Goal: Check status: Check status

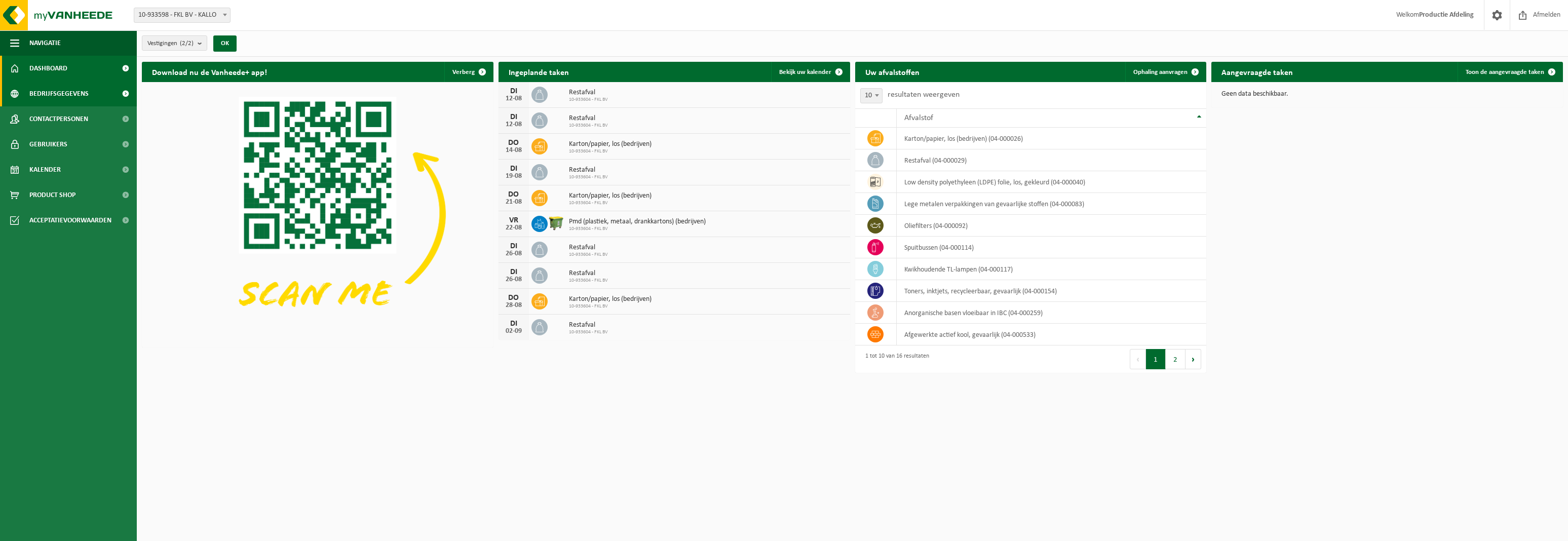
click at [21, 91] on link "Bedrijfsgegevens" at bounding box center [68, 94] width 137 height 26
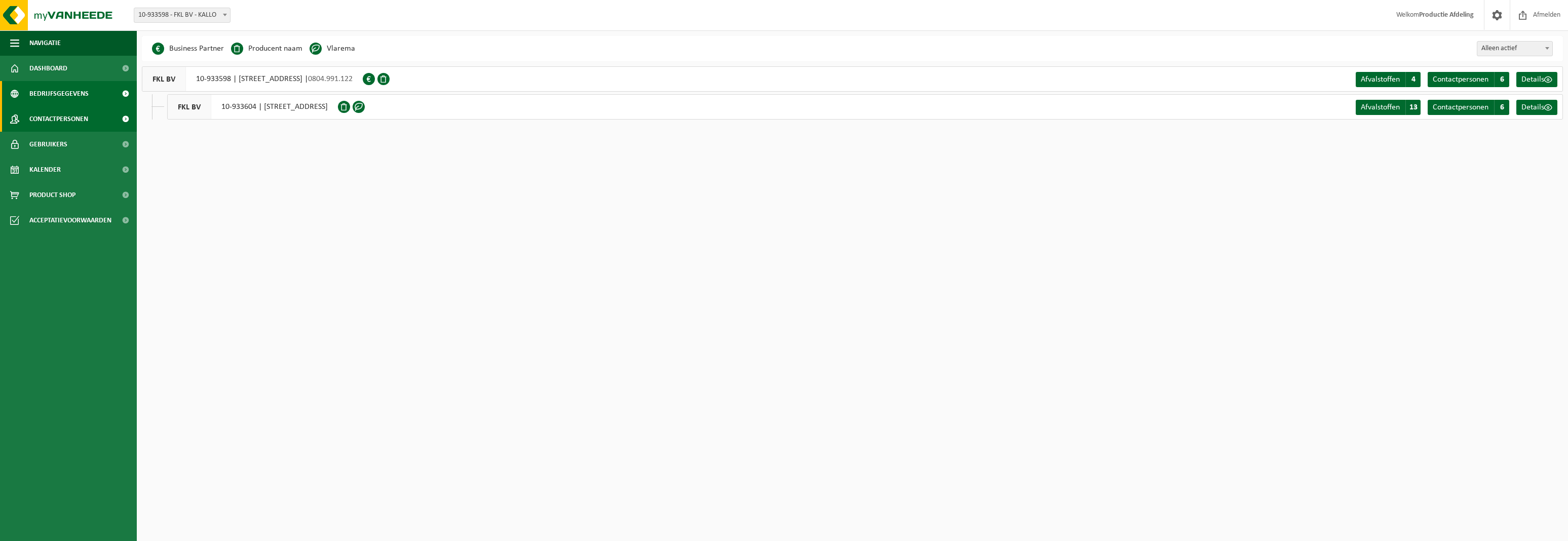
click at [44, 117] on span "Contactpersonen" at bounding box center [59, 119] width 59 height 26
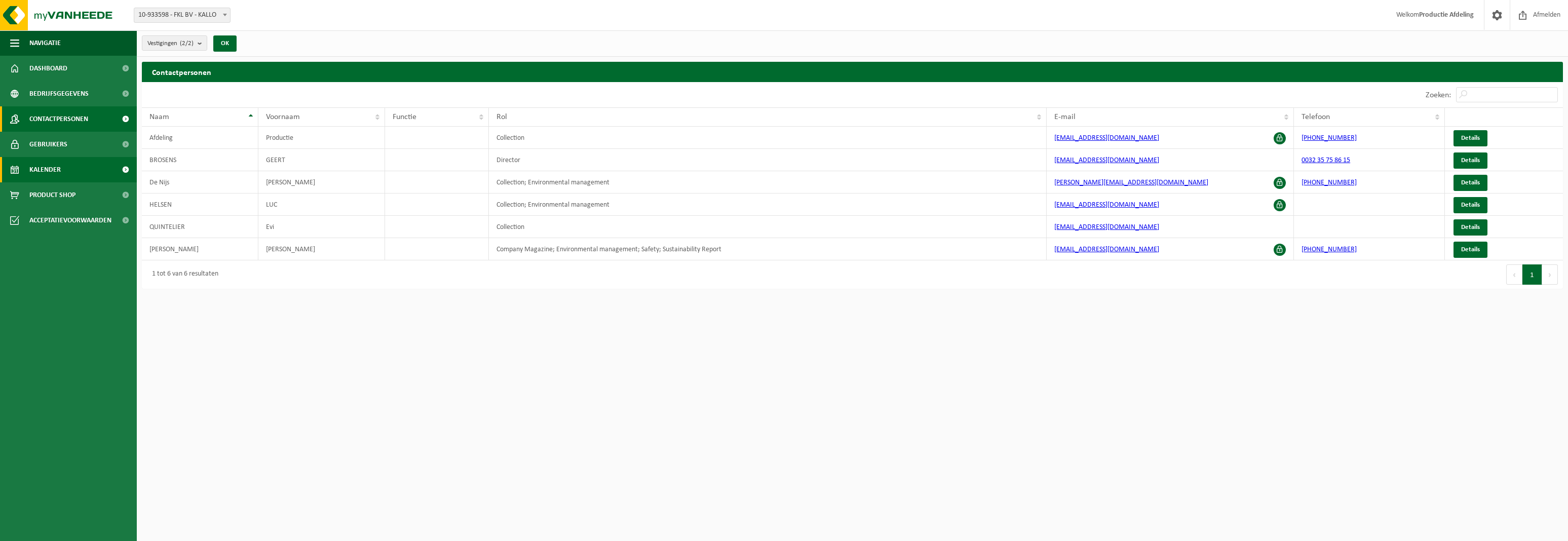
click at [83, 171] on link "Kalender" at bounding box center [68, 170] width 137 height 26
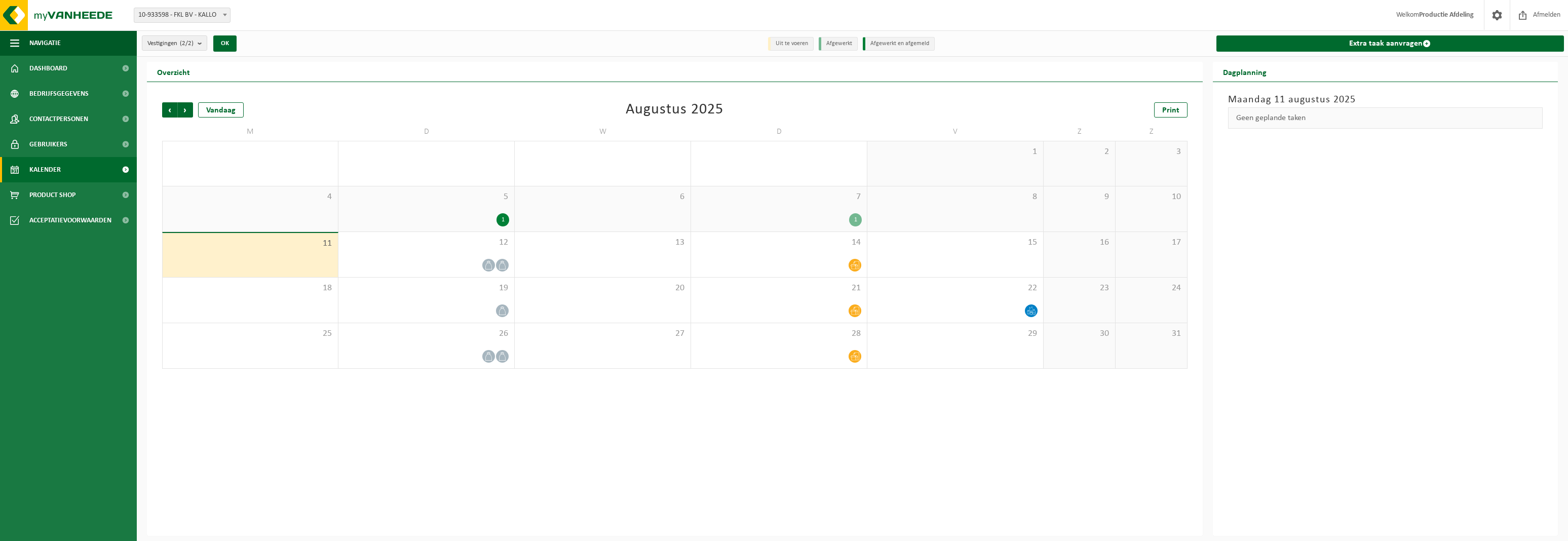
click at [856, 221] on div "1" at bounding box center [856, 220] width 13 height 13
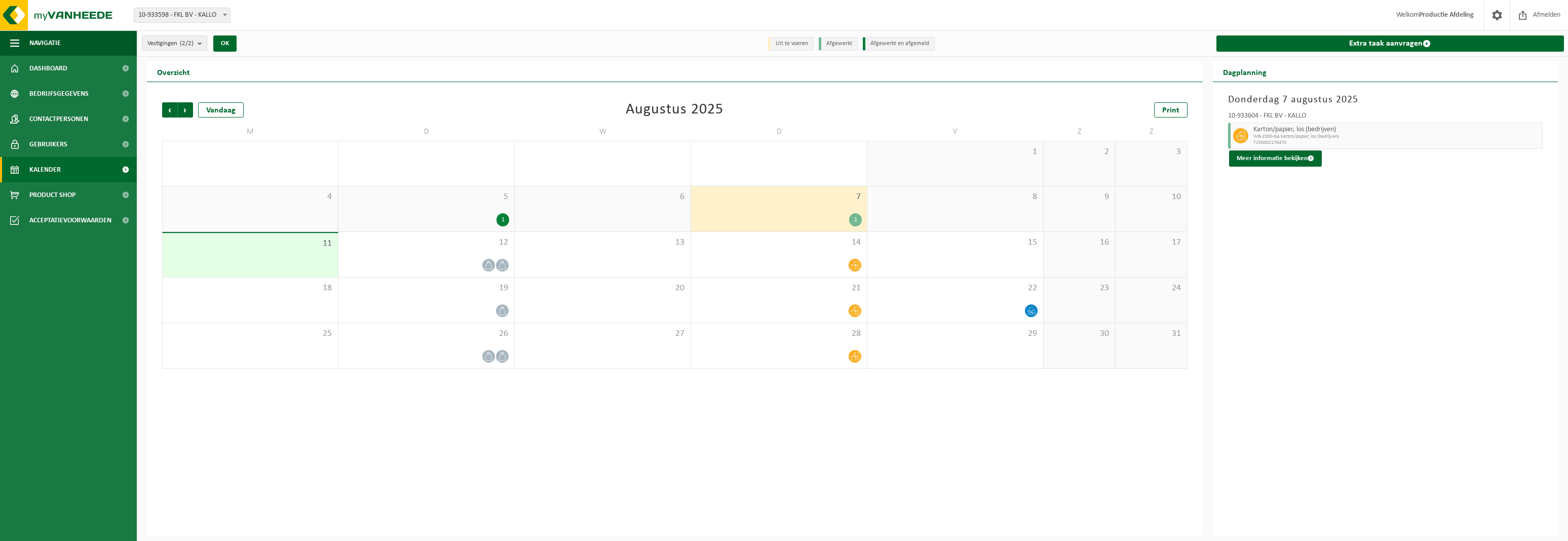
click at [1301, 134] on span "WB-2500-GA karton/papier, los (bedrijven)" at bounding box center [1396, 137] width 286 height 6
click at [1287, 166] on button "Meer informatie bekijken" at bounding box center [1275, 159] width 93 height 17
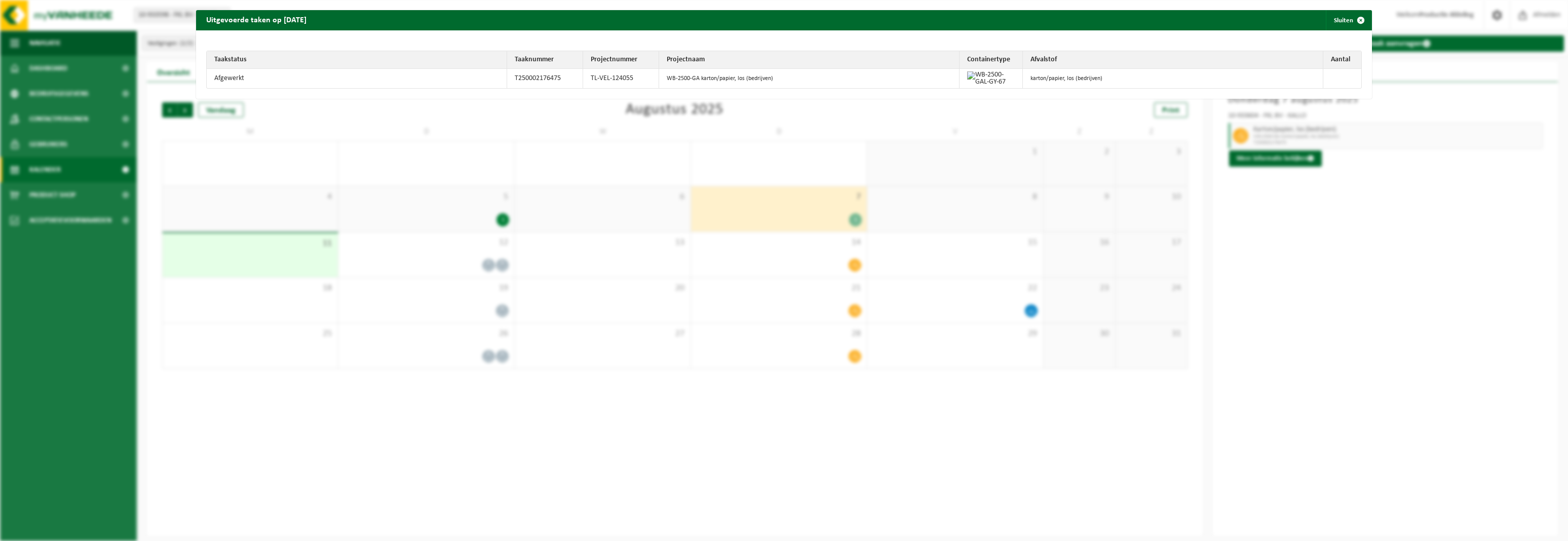
click at [1262, 196] on div "Uitgevoerde taken op 2025-08-07 Sluiten Taakstatus Taaknummer Projectnummer Pro…" at bounding box center [784, 270] width 1568 height 541
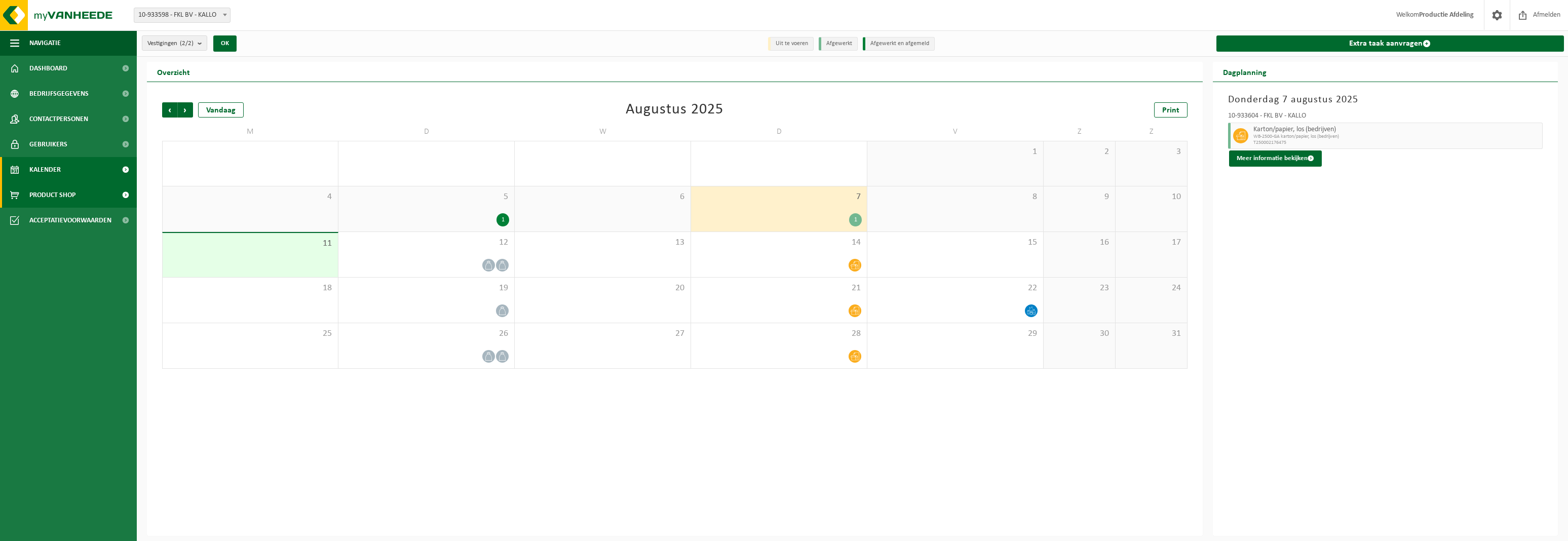
click at [49, 203] on span "Product Shop" at bounding box center [52, 195] width 46 height 26
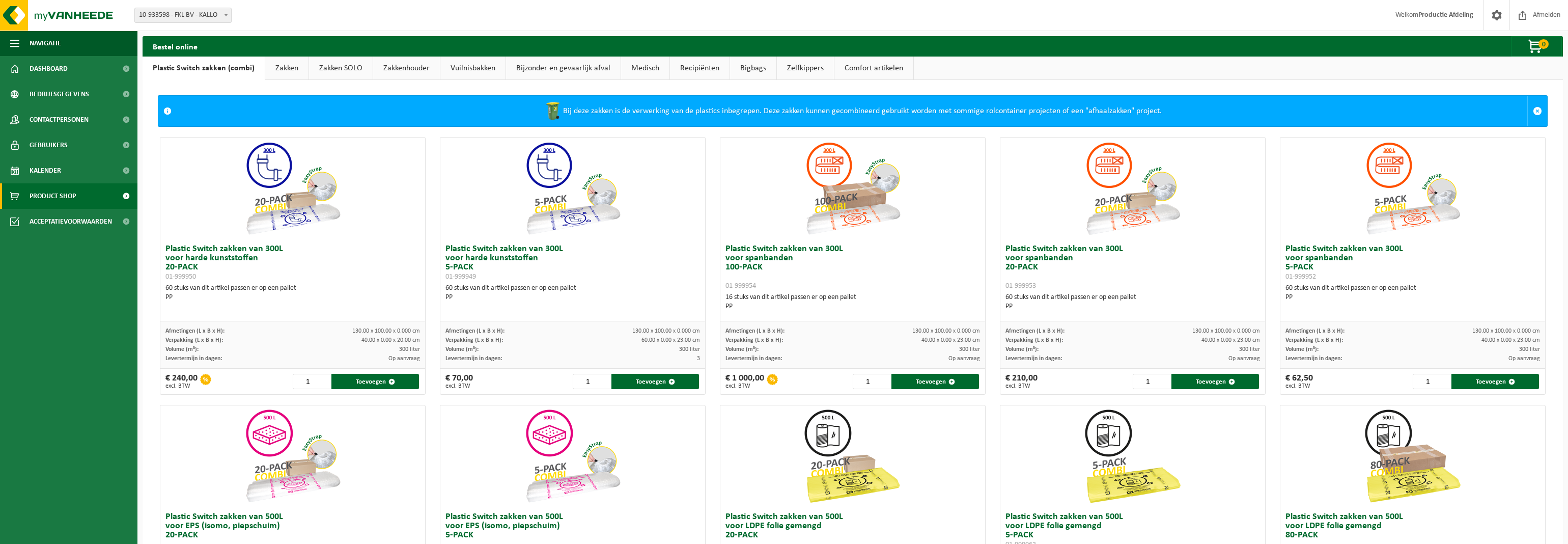
click at [63, 225] on span "Acceptatievoorwaarden" at bounding box center [70, 221] width 82 height 26
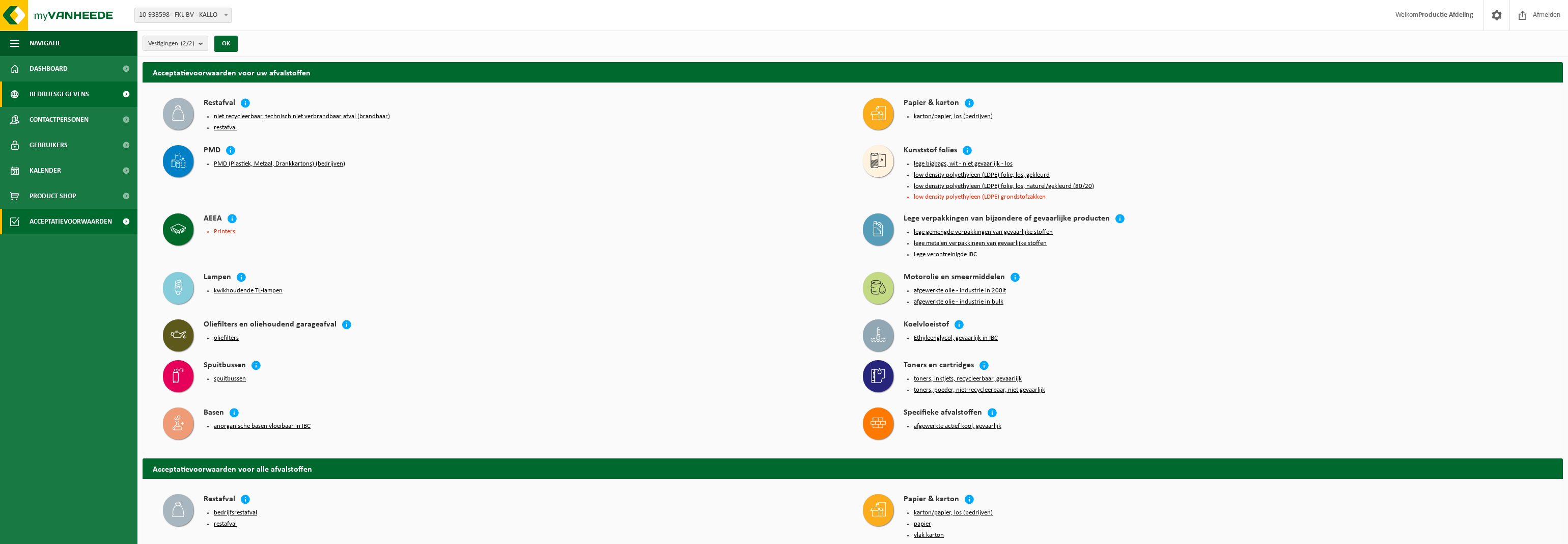
click at [50, 99] on span "Bedrijfsgegevens" at bounding box center [59, 94] width 60 height 26
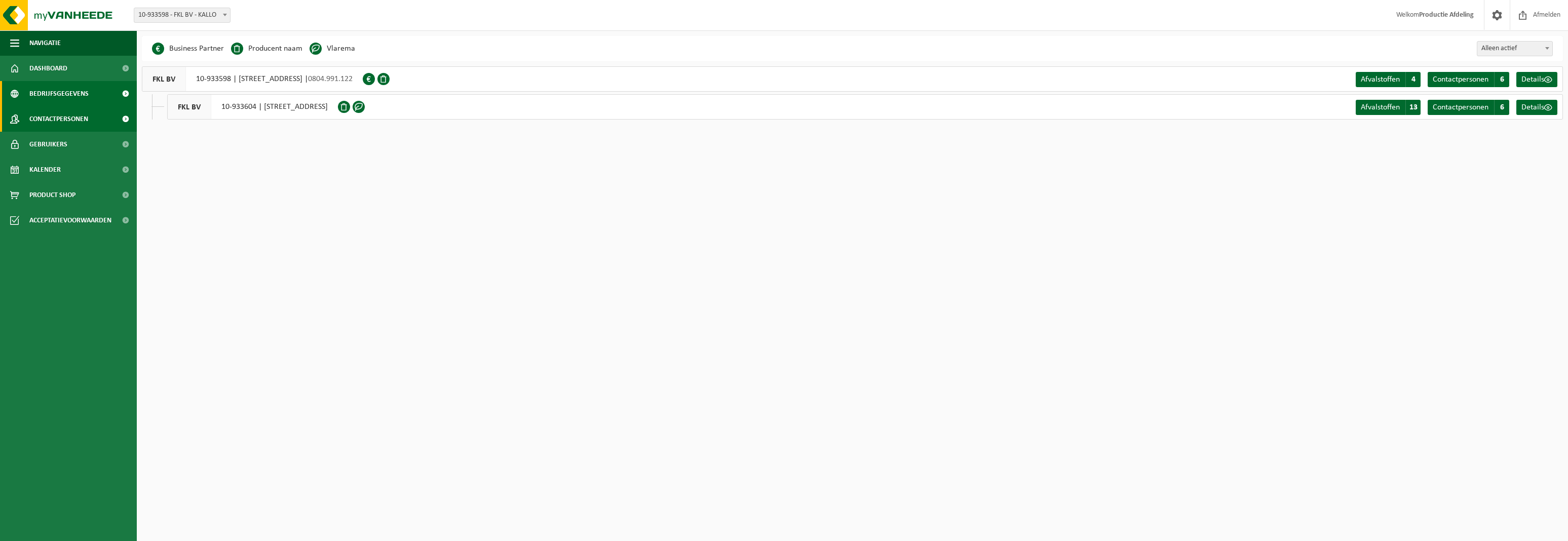
click at [50, 115] on span "Contactpersonen" at bounding box center [59, 119] width 59 height 26
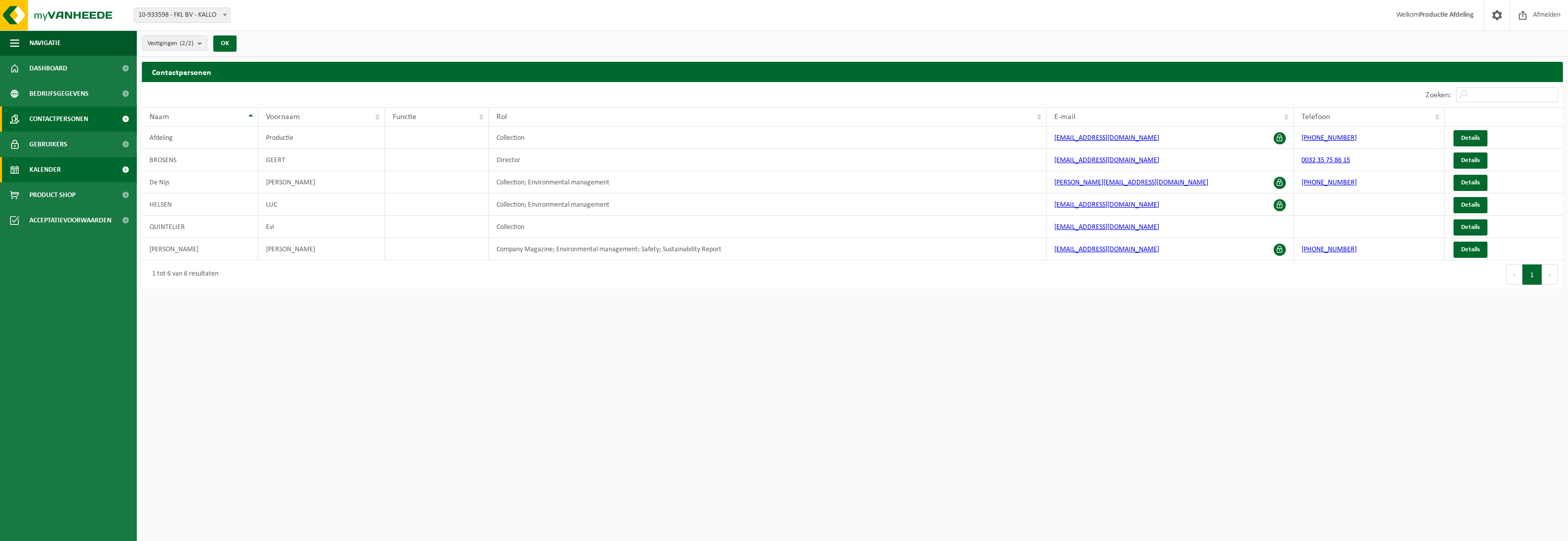
click at [49, 171] on span "Kalender" at bounding box center [45, 170] width 31 height 26
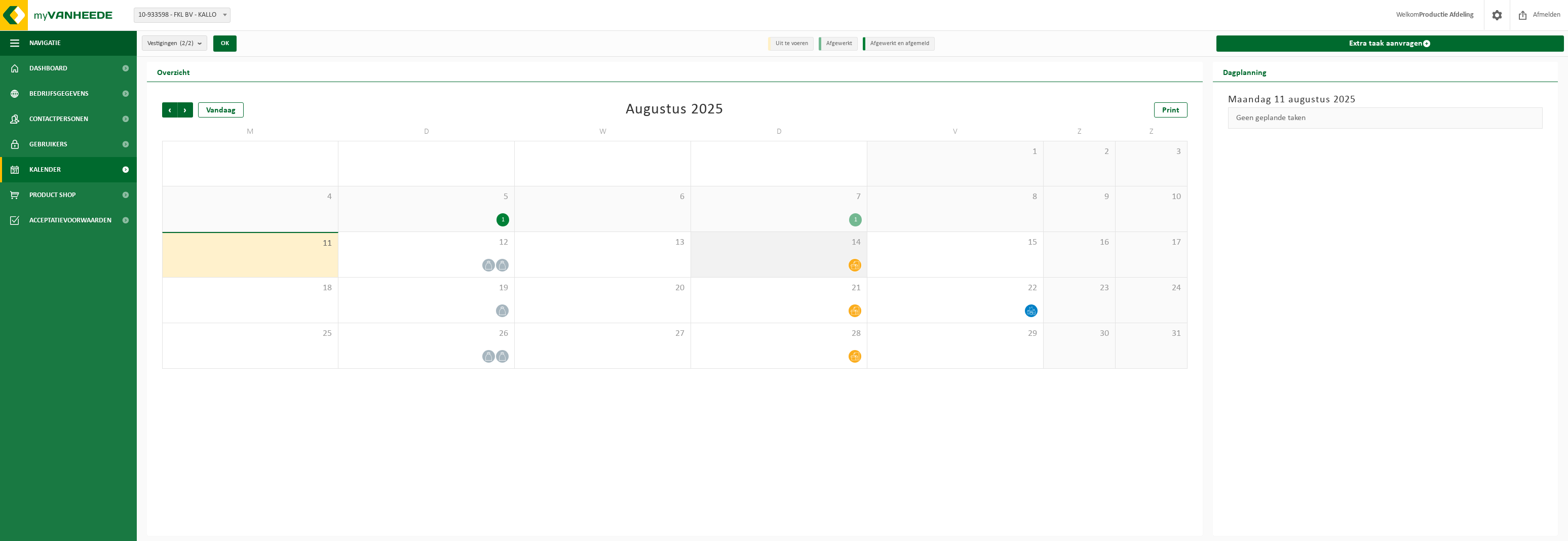
click at [819, 265] on div at bounding box center [779, 265] width 166 height 14
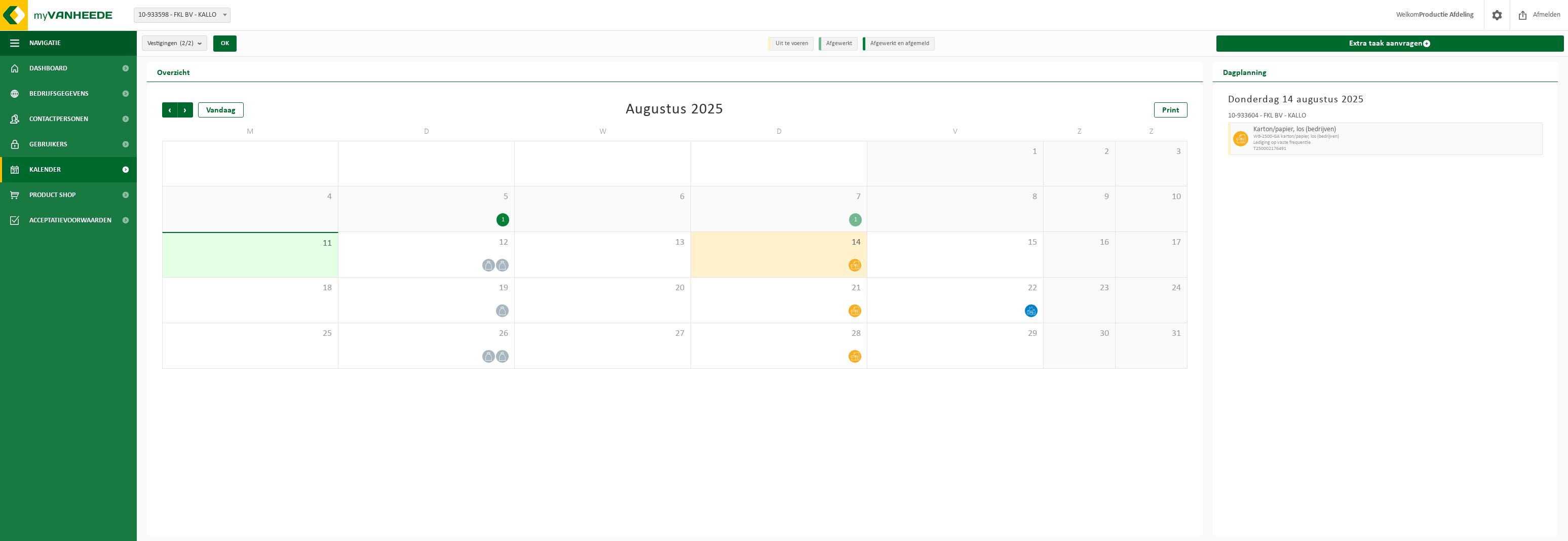
click at [862, 221] on div "1" at bounding box center [856, 220] width 13 height 13
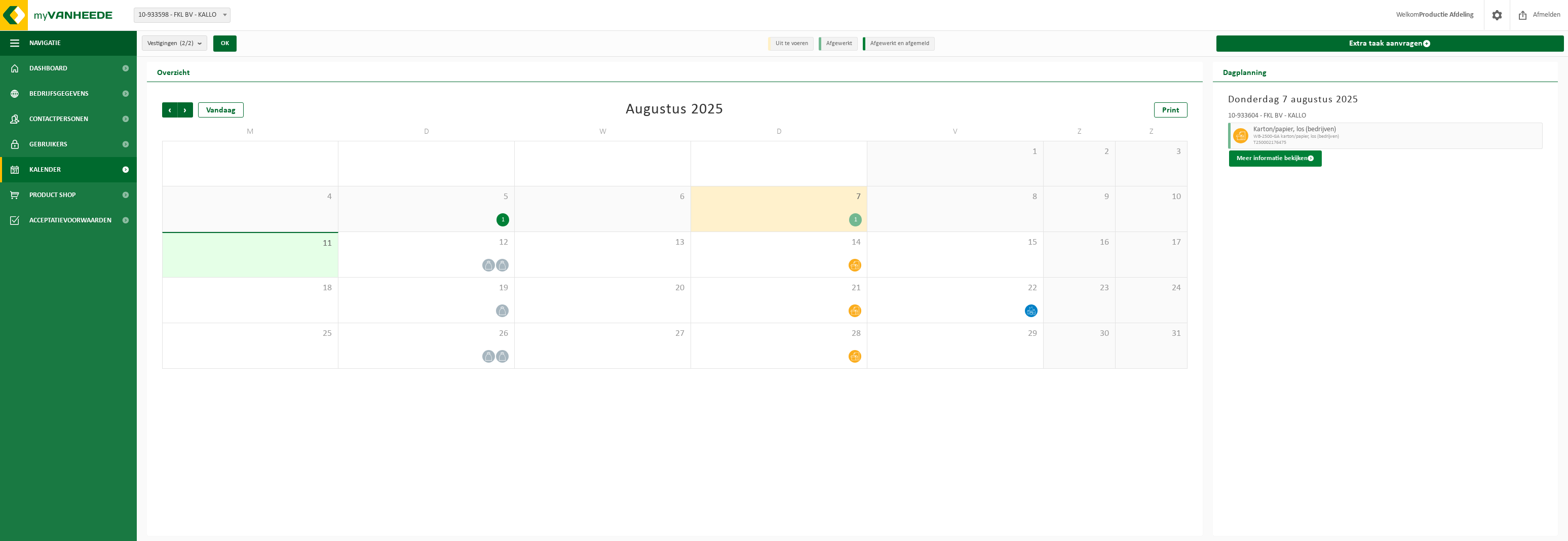
click at [1234, 157] on button "Meer informatie bekijken" at bounding box center [1275, 159] width 93 height 17
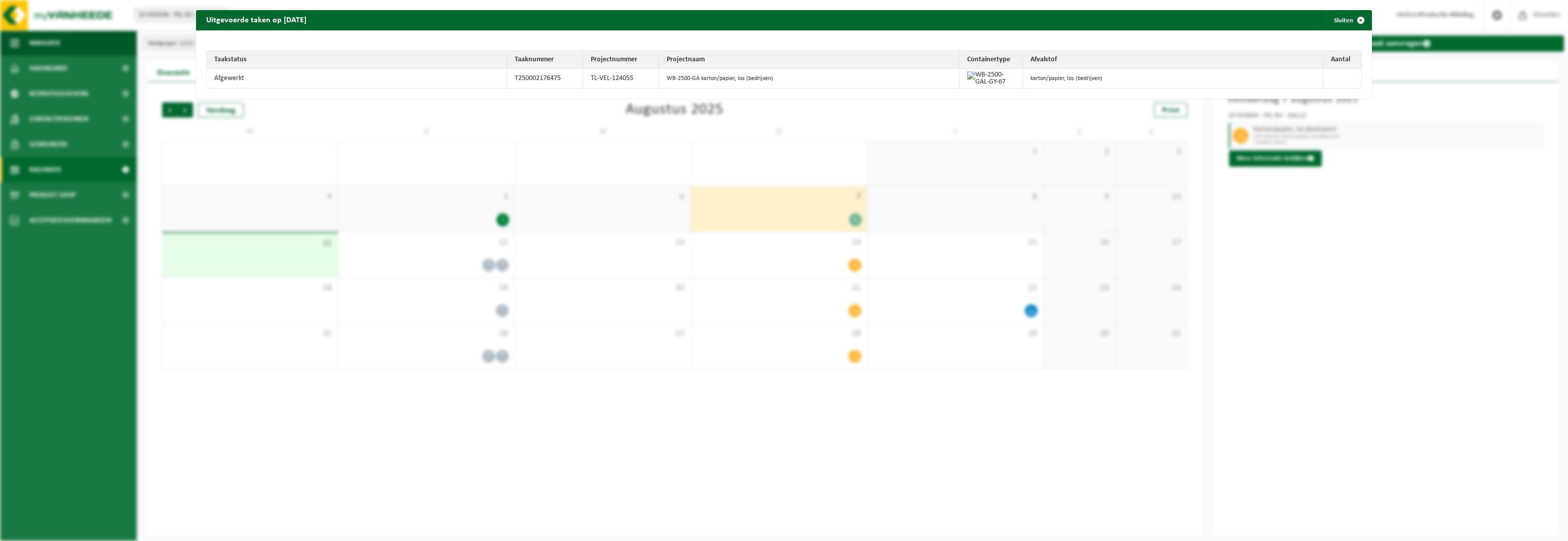
click at [1214, 239] on div "Uitgevoerde taken op 2025-08-07 Sluiten Taakstatus Taaknummer Projectnummer Pro…" at bounding box center [784, 270] width 1568 height 541
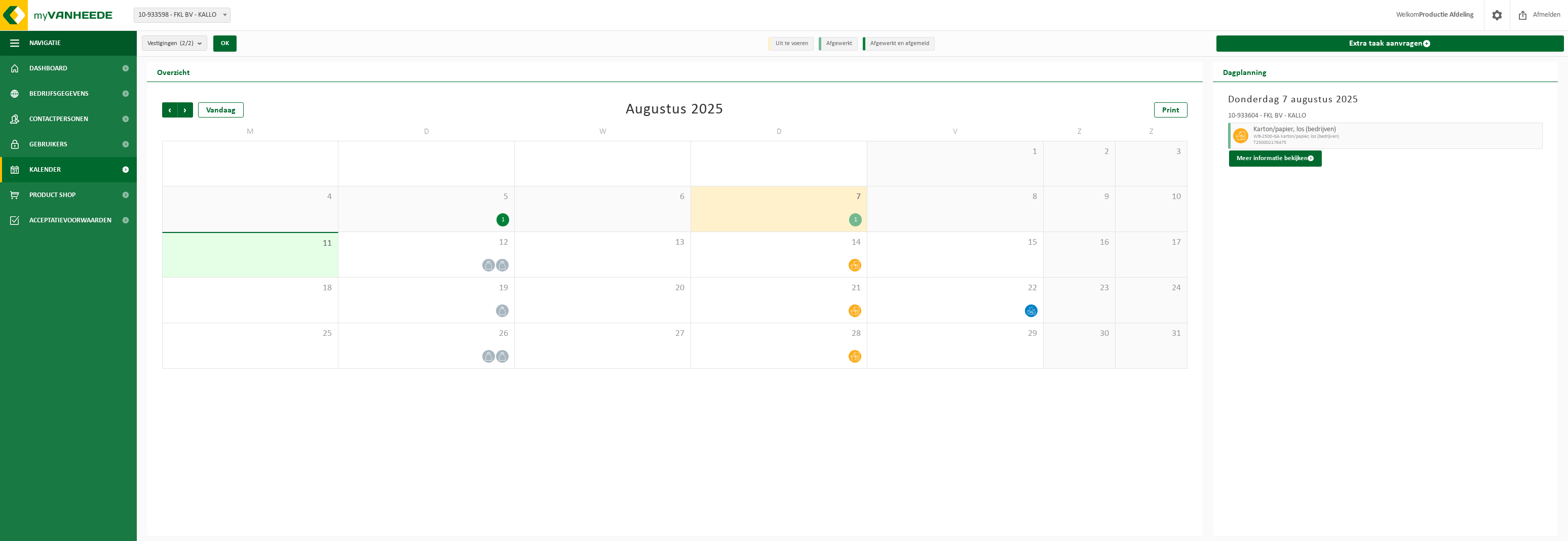
click at [1214, 239] on div "Donderdag 7 augustus 2025 10-933604 - FKL BV - KALLO Karton/papier, los (bedrij…" at bounding box center [1385, 308] width 345 height 454
drag, startPoint x: 82, startPoint y: 470, endPoint x: 88, endPoint y: 475, distance: 7.8
click at [82, 470] on ul "Navigatie Afmelden Dashboard Bedrijfsgegevens Contactpersonen Gebruikers Kalend…" at bounding box center [68, 285] width 137 height 511
click at [92, 485] on ul "Navigatie Afmelden Dashboard Bedrijfsgegevens Contactpersonen Gebruikers Kalend…" at bounding box center [68, 285] width 137 height 511
drag, startPoint x: 92, startPoint y: 485, endPoint x: 114, endPoint y: 502, distance: 27.8
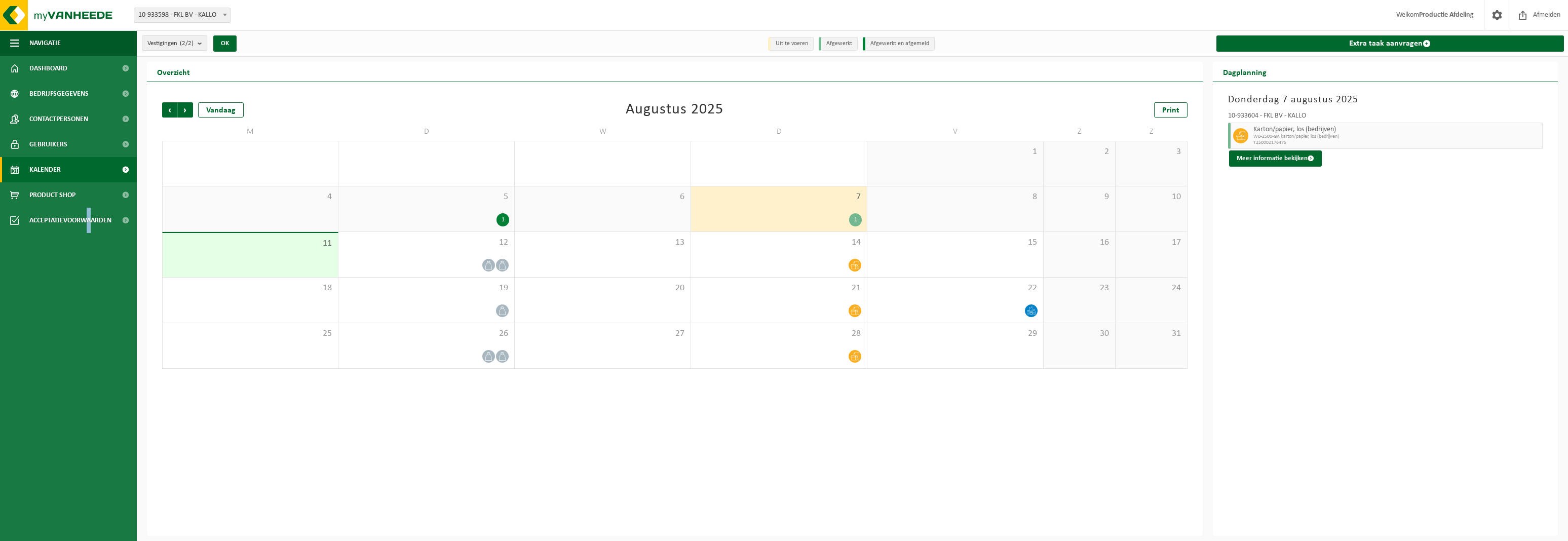
click at [107, 498] on ul "Navigatie Afmelden Dashboard Bedrijfsgegevens Contactpersonen Gebruikers Kalend…" at bounding box center [68, 285] width 137 height 511
click at [115, 503] on ul "Navigatie Afmelden Dashboard Bedrijfsgegevens Contactpersonen Gebruikers Kalend…" at bounding box center [68, 285] width 137 height 511
click at [116, 504] on ul "Navigatie Afmelden Dashboard Bedrijfsgegevens Contactpersonen Gebruikers Kalend…" at bounding box center [68, 285] width 137 height 511
click at [123, 504] on ul "Navigatie Afmelden Dashboard Bedrijfsgegevens Contactpersonen Gebruikers Kalend…" at bounding box center [68, 285] width 137 height 511
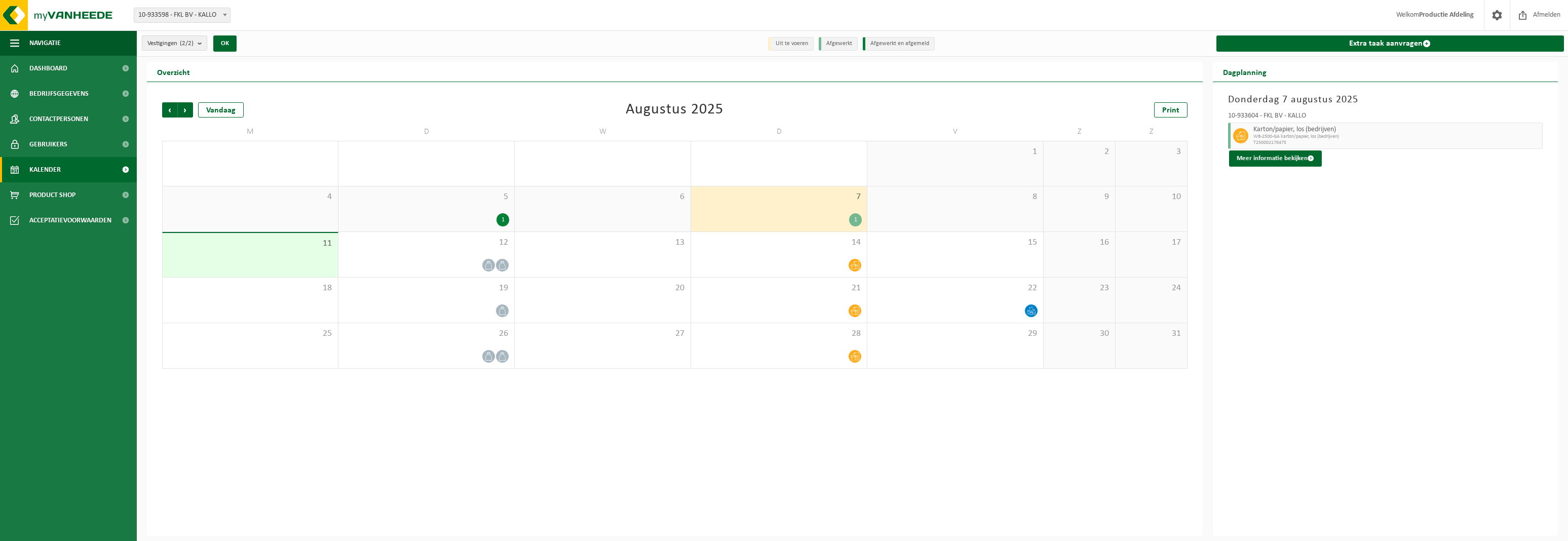
click at [123, 504] on ul "Navigatie Afmelden Dashboard Bedrijfsgegevens Contactpersonen Gebruikers Kalend…" at bounding box center [68, 285] width 137 height 511
drag, startPoint x: 123, startPoint y: 504, endPoint x: 142, endPoint y: 504, distance: 19.0
click at [124, 504] on ul "Navigatie Afmelden Dashboard Bedrijfsgegevens Contactpersonen Gebruikers Kalend…" at bounding box center [68, 285] width 137 height 511
click at [101, 6] on img at bounding box center [61, 15] width 122 height 30
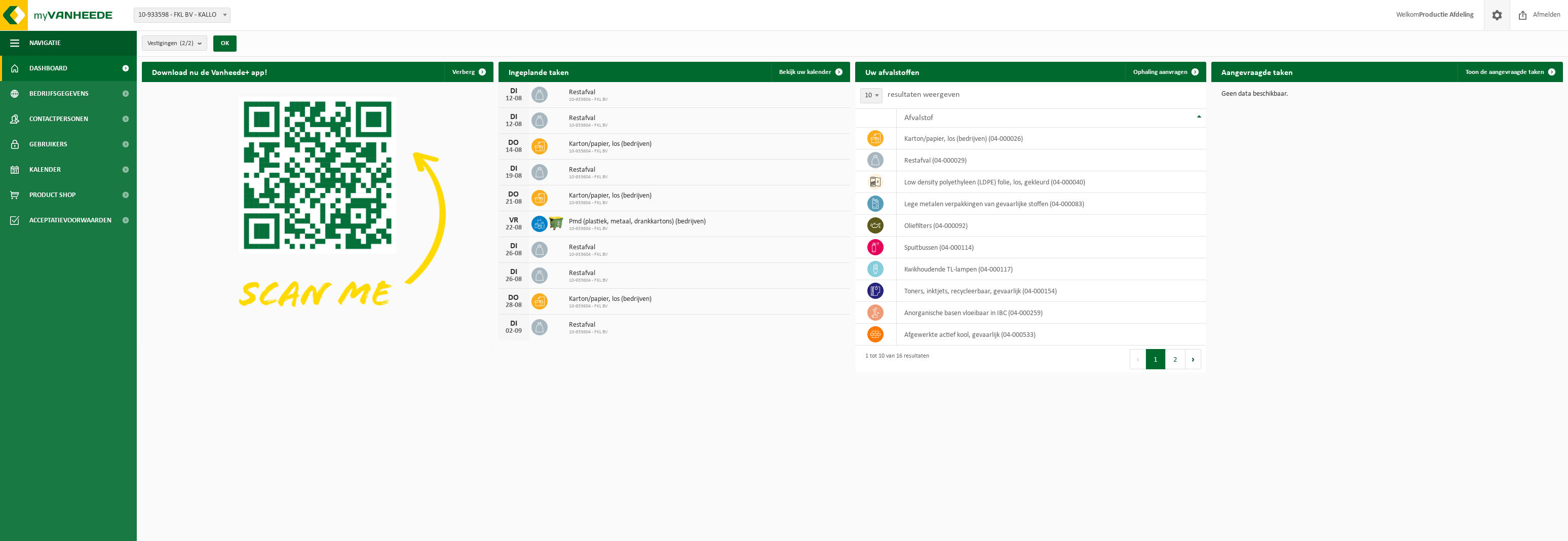
click at [1501, 26] on span at bounding box center [1497, 15] width 16 height 30
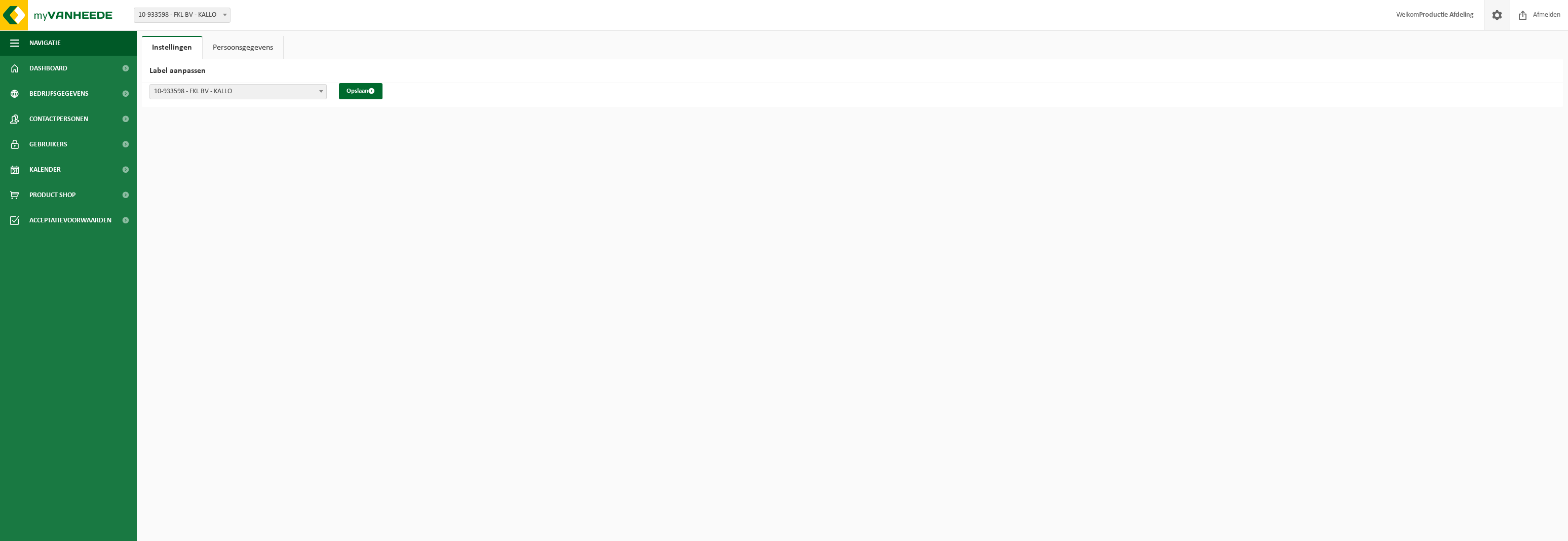
click at [1498, 22] on span at bounding box center [1497, 15] width 16 height 30
click at [35, 16] on img at bounding box center [61, 15] width 122 height 30
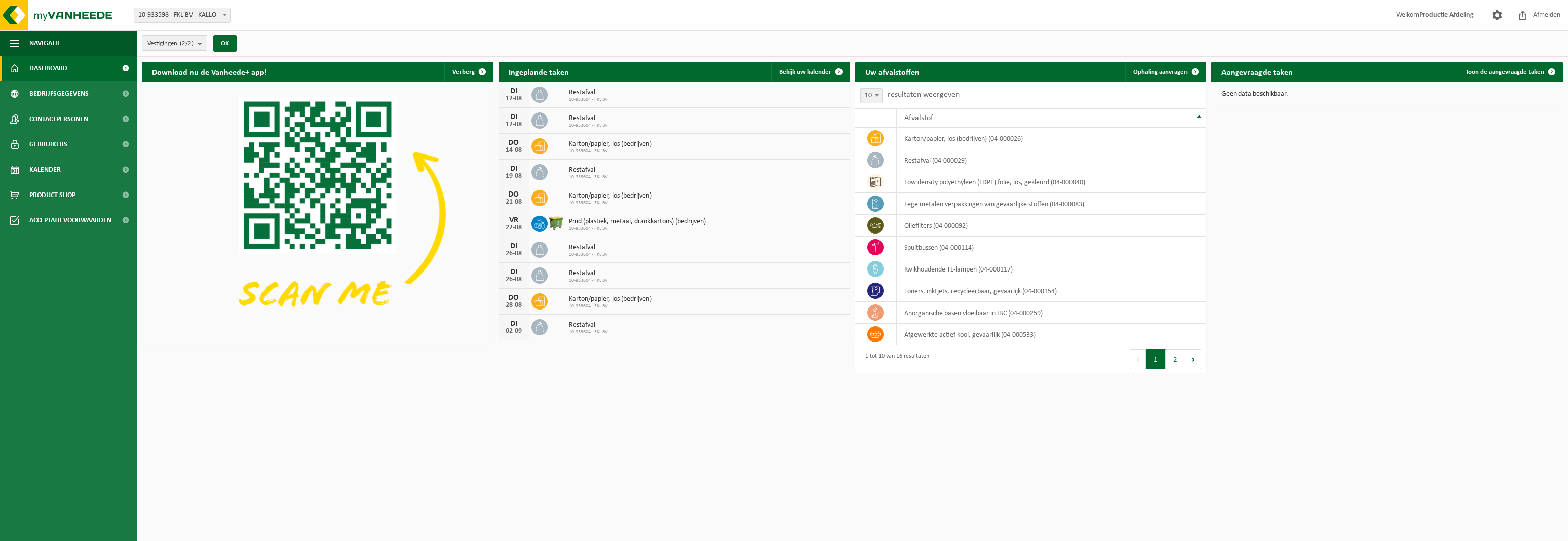
click at [91, 514] on ul "Navigatie Afmelden Dashboard Bedrijfsgegevens Contactpersonen Gebruikers Kalend…" at bounding box center [68, 285] width 137 height 511
click at [94, 515] on ul "Navigatie Afmelden Dashboard Bedrijfsgegevens Contactpersonen Gebruikers Kalend…" at bounding box center [68, 285] width 137 height 511
click at [95, 515] on ul "Navigatie Afmelden Dashboard Bedrijfsgegevens Contactpersonen Gebruikers Kalend…" at bounding box center [68, 285] width 137 height 511
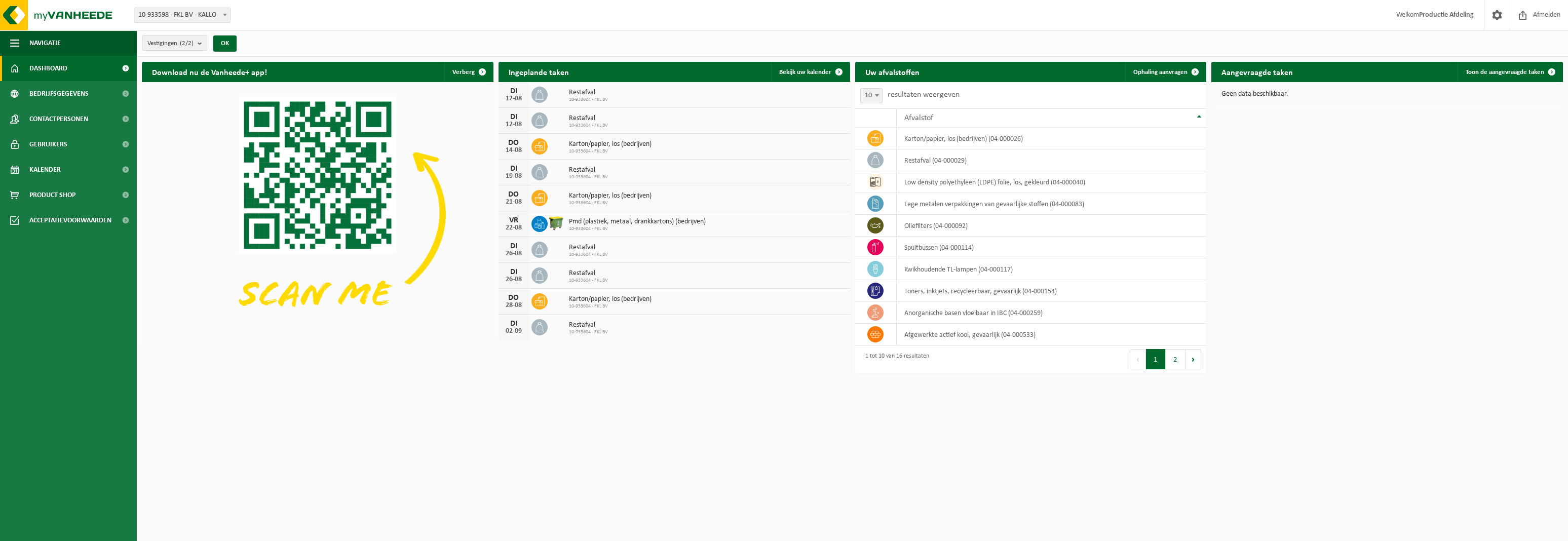
click at [95, 515] on ul "Navigatie Afmelden Dashboard Bedrijfsgegevens Contactpersonen Gebruikers Kalend…" at bounding box center [68, 285] width 137 height 511
click at [99, 515] on ul "Navigatie Afmelden Dashboard Bedrijfsgegevens Contactpersonen Gebruikers Kalend…" at bounding box center [68, 285] width 137 height 511
drag, startPoint x: 99, startPoint y: 515, endPoint x: 106, endPoint y: 513, distance: 7.3
click at [106, 513] on ul "Navigatie Afmelden Dashboard Bedrijfsgegevens Contactpersonen Gebruikers Kalend…" at bounding box center [68, 285] width 137 height 511
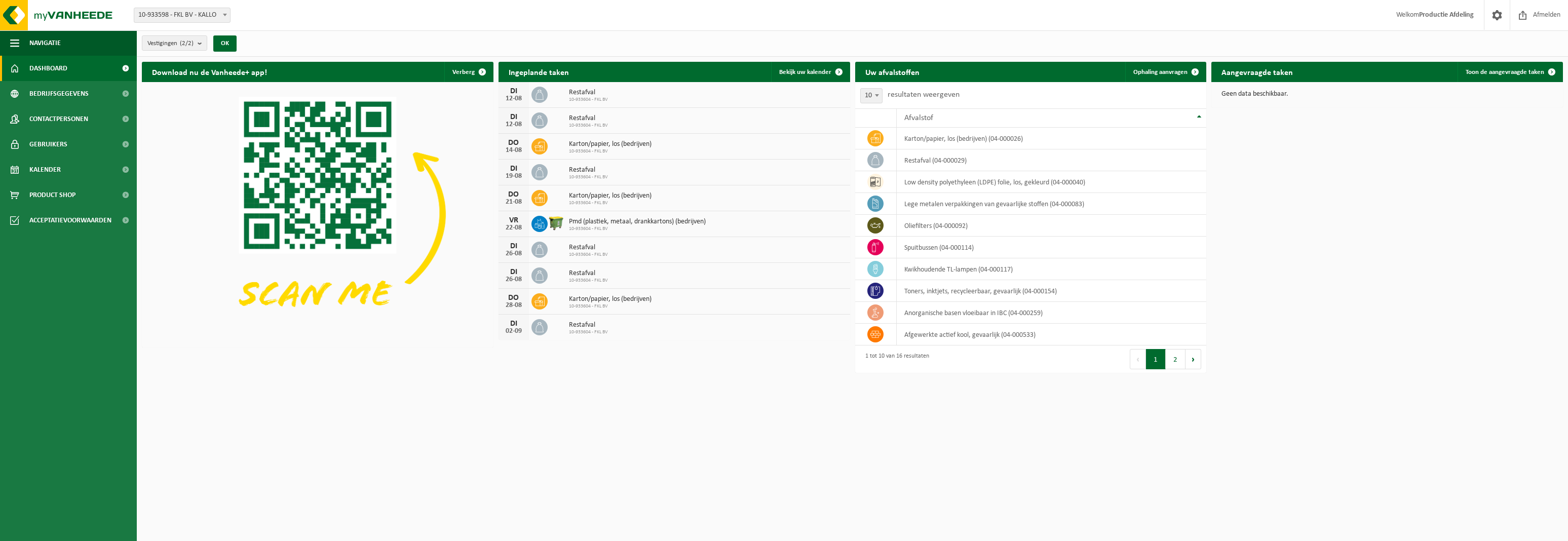
click at [106, 513] on ul "Navigatie Afmelden Dashboard Bedrijfsgegevens Contactpersonen Gebruikers Kalend…" at bounding box center [68, 285] width 137 height 511
drag, startPoint x: 106, startPoint y: 513, endPoint x: 122, endPoint y: 523, distance: 18.9
click at [122, 523] on ul "Navigatie Afmelden Dashboard Bedrijfsgegevens Contactpersonen Gebruikers Kalend…" at bounding box center [68, 285] width 137 height 511
click at [122, 522] on ul "Navigatie Afmelden Dashboard Bedrijfsgegevens Contactpersonen Gebruikers Kalend…" at bounding box center [68, 285] width 137 height 511
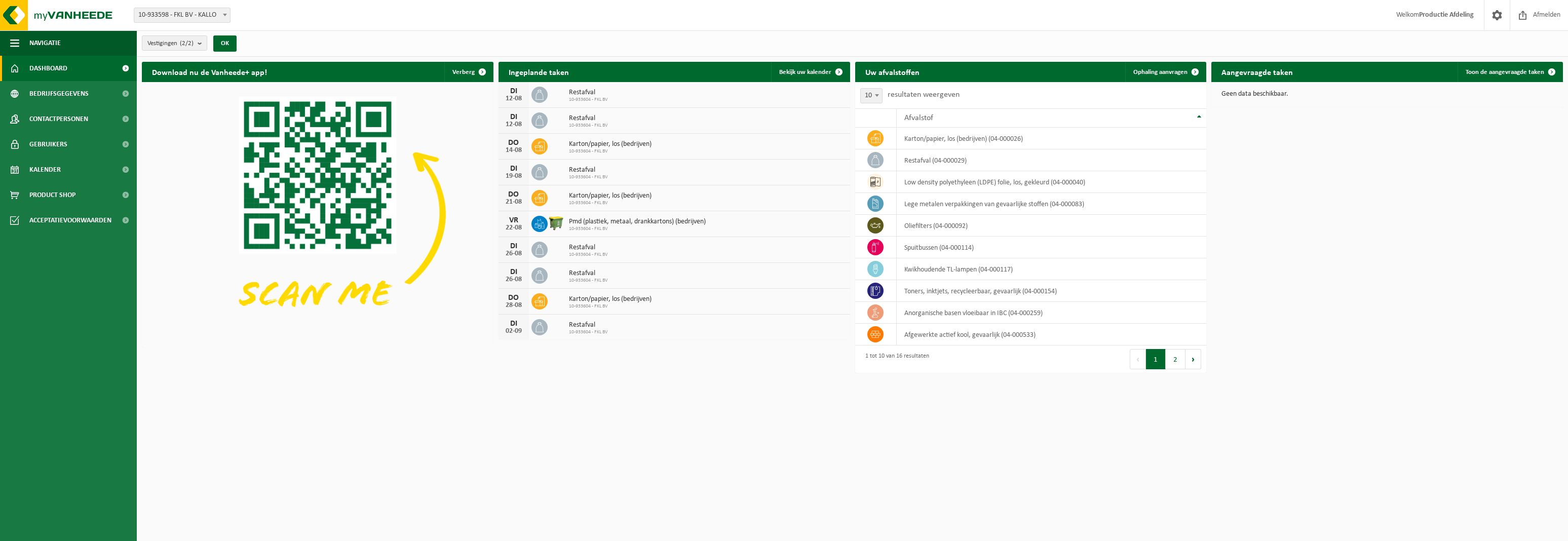
click at [122, 522] on ul "Navigatie Afmelden Dashboard Bedrijfsgegevens Contactpersonen Gebruikers Kalend…" at bounding box center [68, 285] width 137 height 511
click at [67, 159] on link "Kalender" at bounding box center [68, 170] width 137 height 26
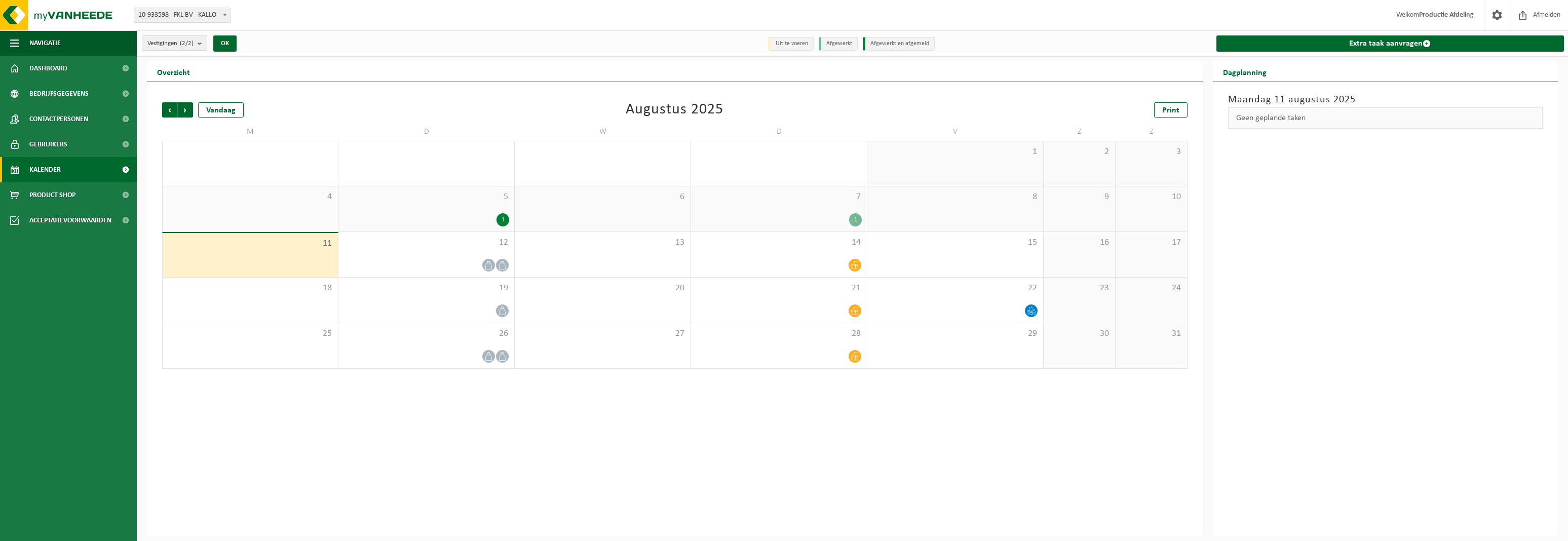
click at [784, 214] on div "1" at bounding box center [779, 220] width 166 height 13
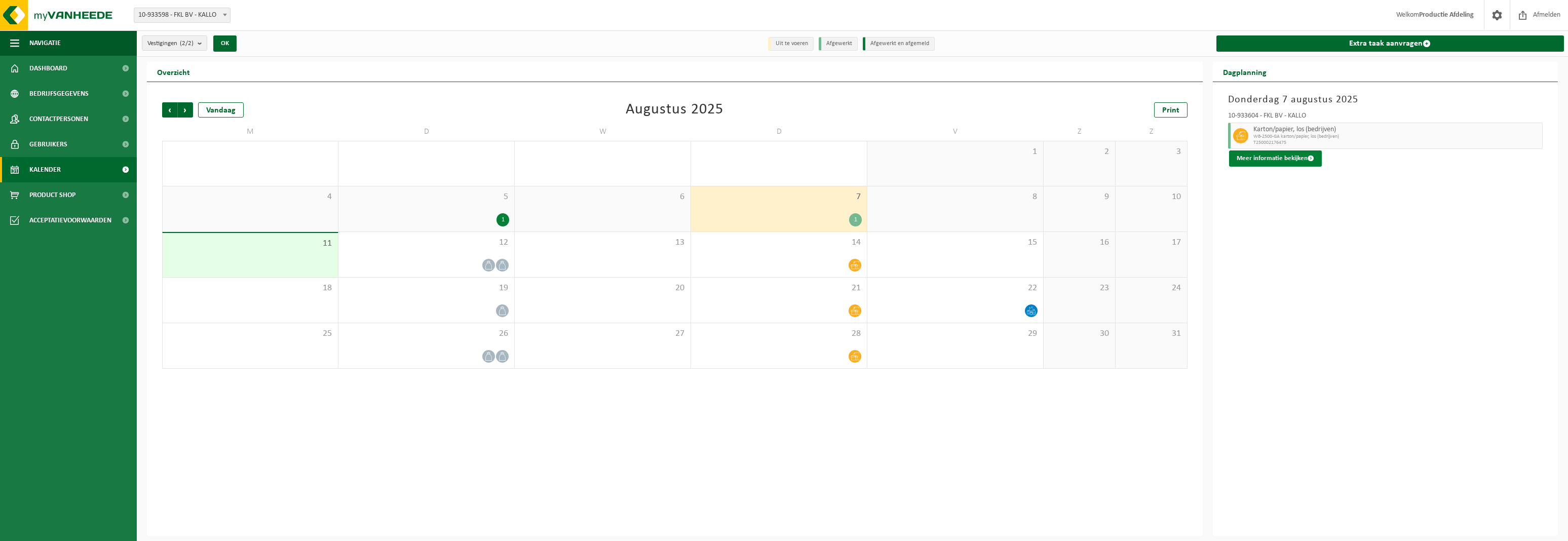
click at [1286, 153] on button "Meer informatie bekijken" at bounding box center [1275, 159] width 93 height 17
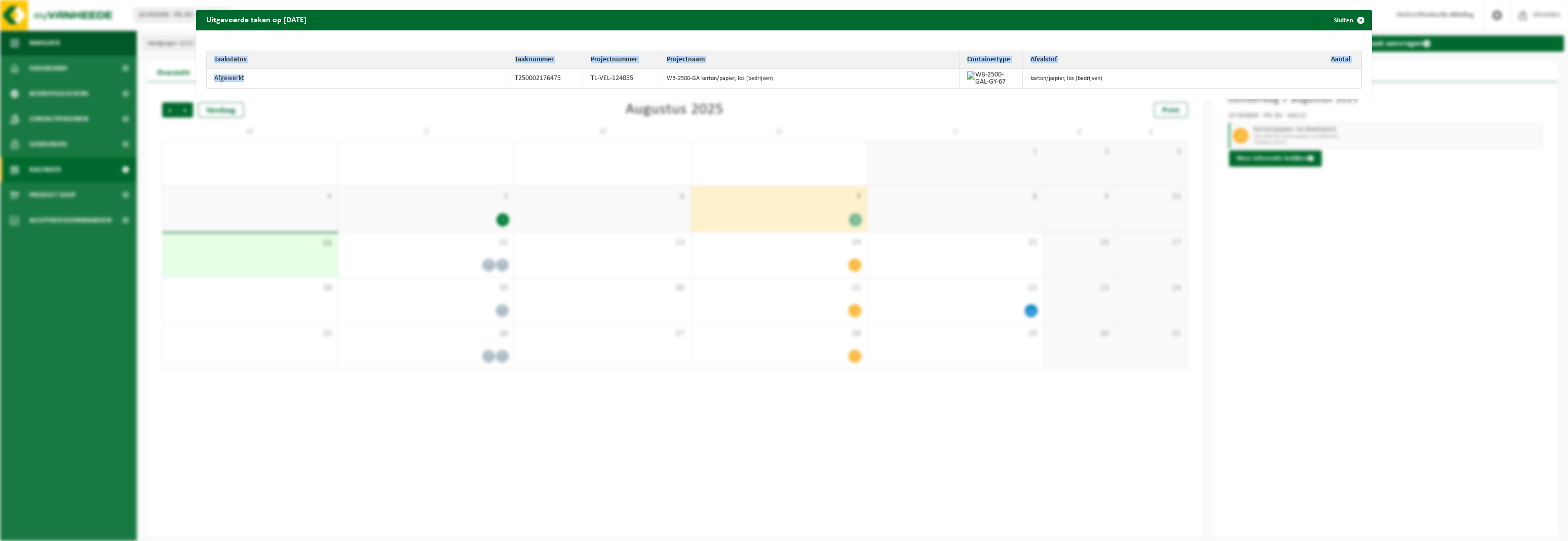
drag, startPoint x: 252, startPoint y: 79, endPoint x: 148, endPoint y: 80, distance: 104.0
click at [148, 80] on div "Uitgevoerde taken op [DATE] Sluiten Taakstatus Taaknummer Projectnummer Project…" at bounding box center [784, 270] width 1568 height 541
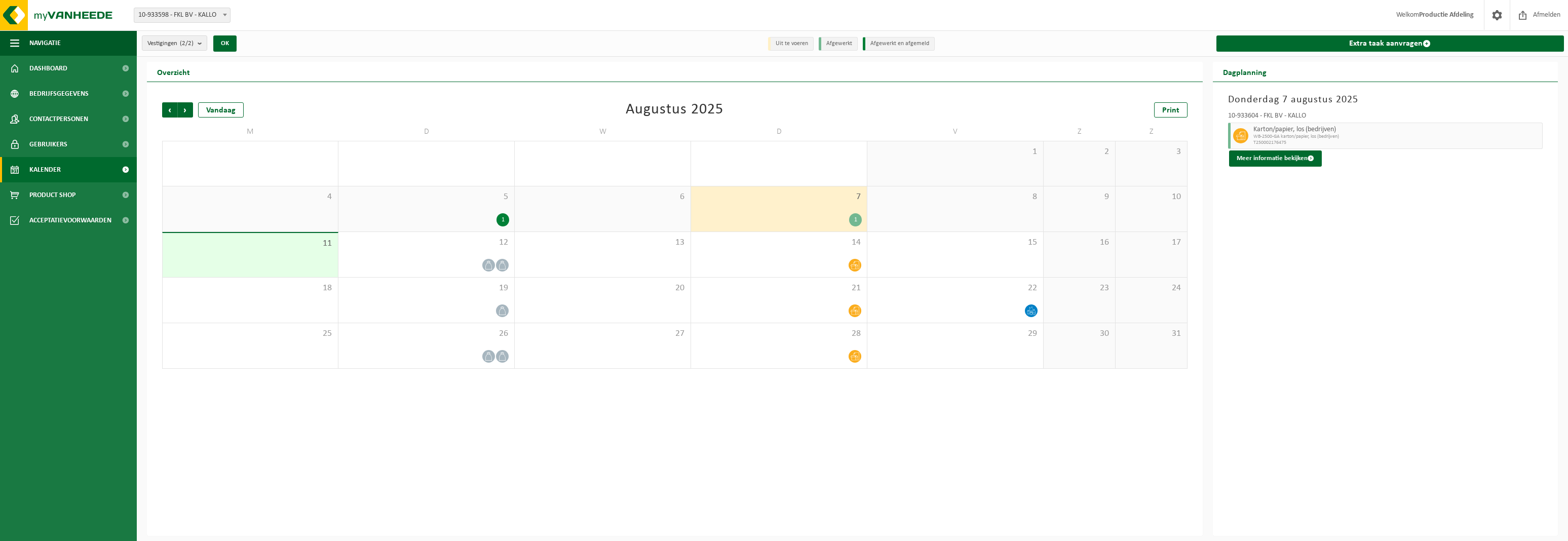
drag, startPoint x: 148, startPoint y: 80, endPoint x: 385, endPoint y: 193, distance: 262.6
click at [385, 193] on span "5" at bounding box center [426, 197] width 166 height 11
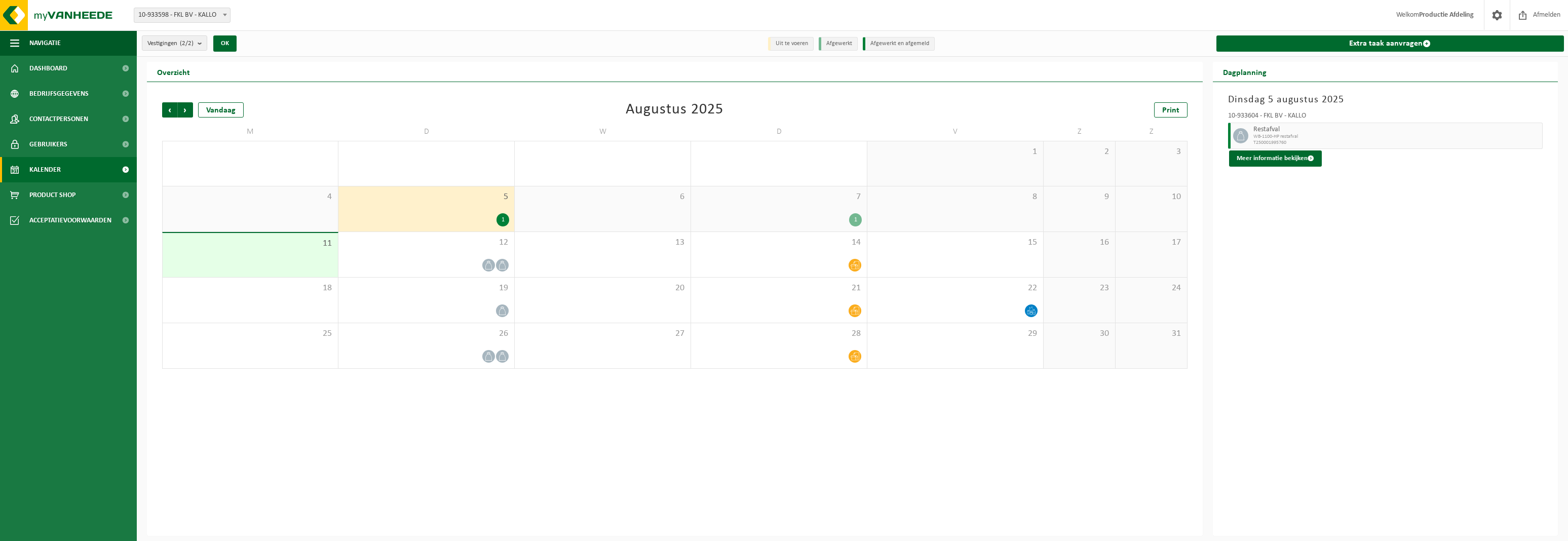
click at [412, 110] on div "Vorige Volgende Vandaag Augustus 2025 Print" at bounding box center [675, 110] width 1026 height 16
click at [50, 115] on span "Contactpersonen" at bounding box center [59, 119] width 59 height 26
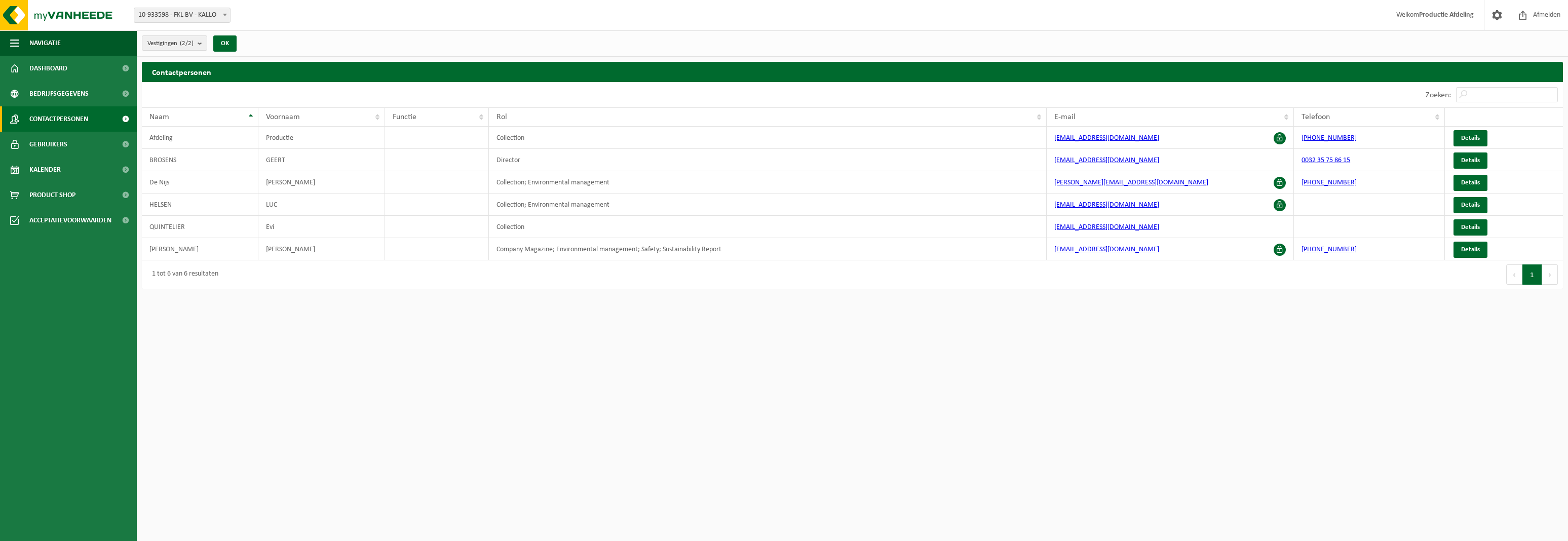
click at [69, 106] on span "Contactpersonen" at bounding box center [59, 119] width 59 height 26
click at [66, 95] on span "Bedrijfsgegevens" at bounding box center [59, 94] width 60 height 26
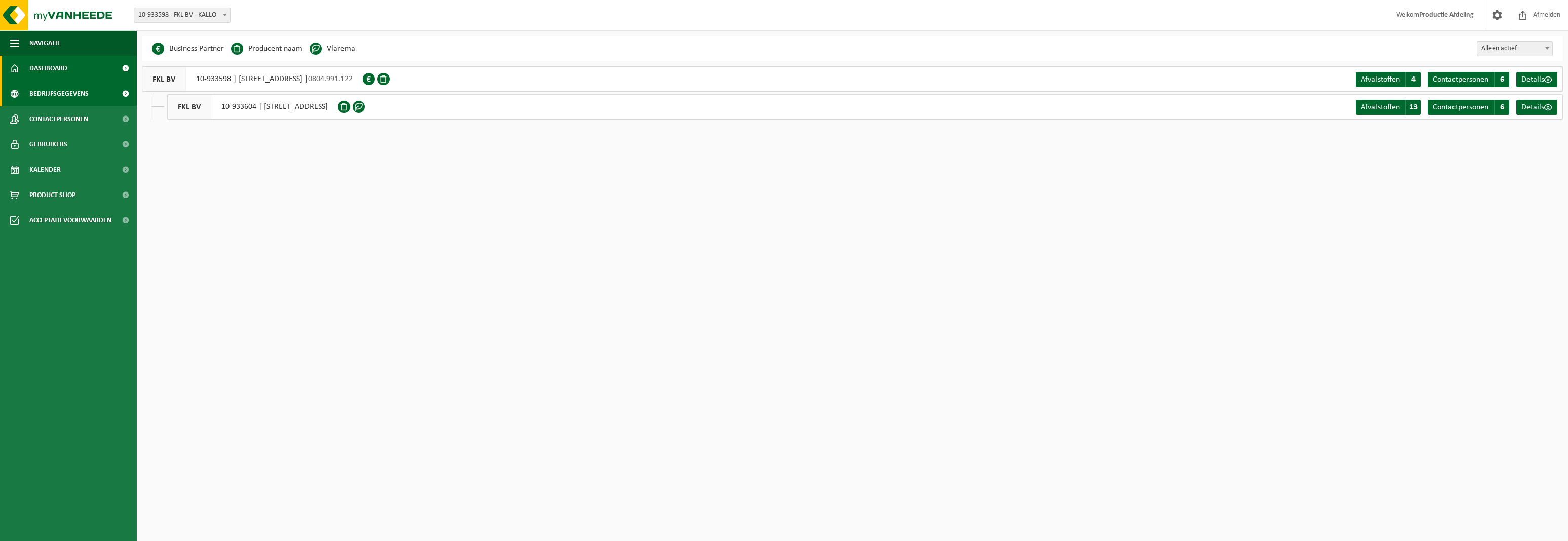
click at [69, 70] on link "Dashboard" at bounding box center [68, 69] width 137 height 26
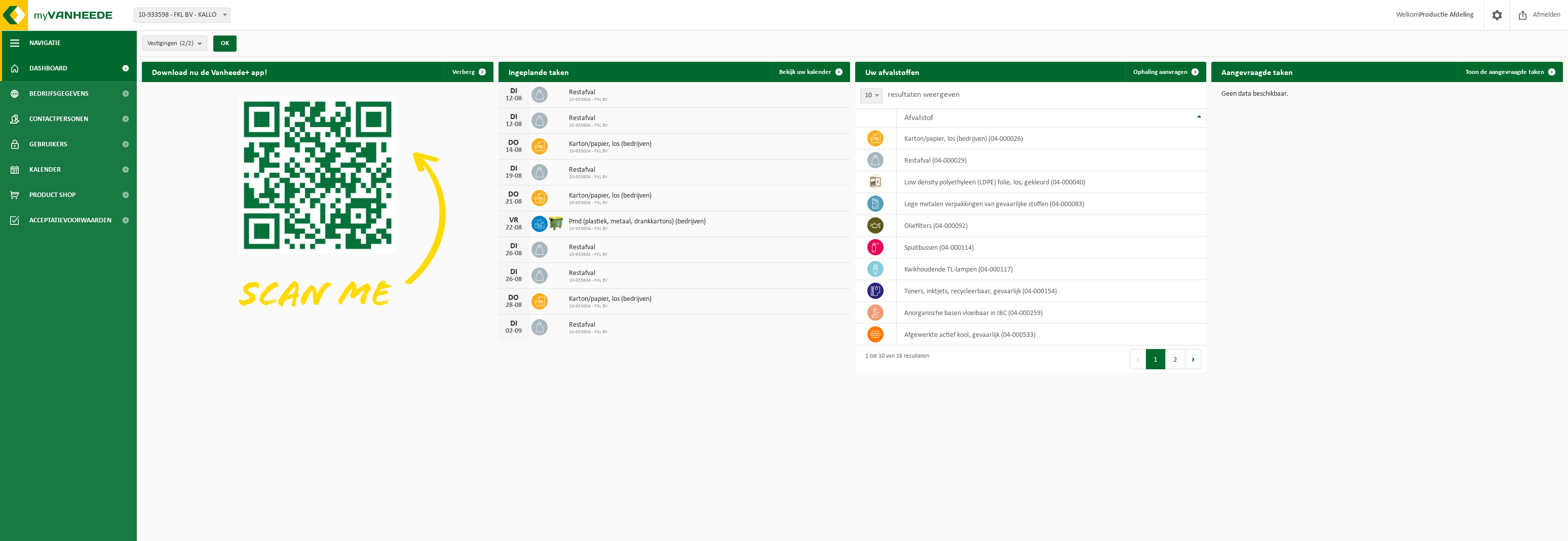
click at [20, 42] on button "Navigatie" at bounding box center [68, 43] width 137 height 26
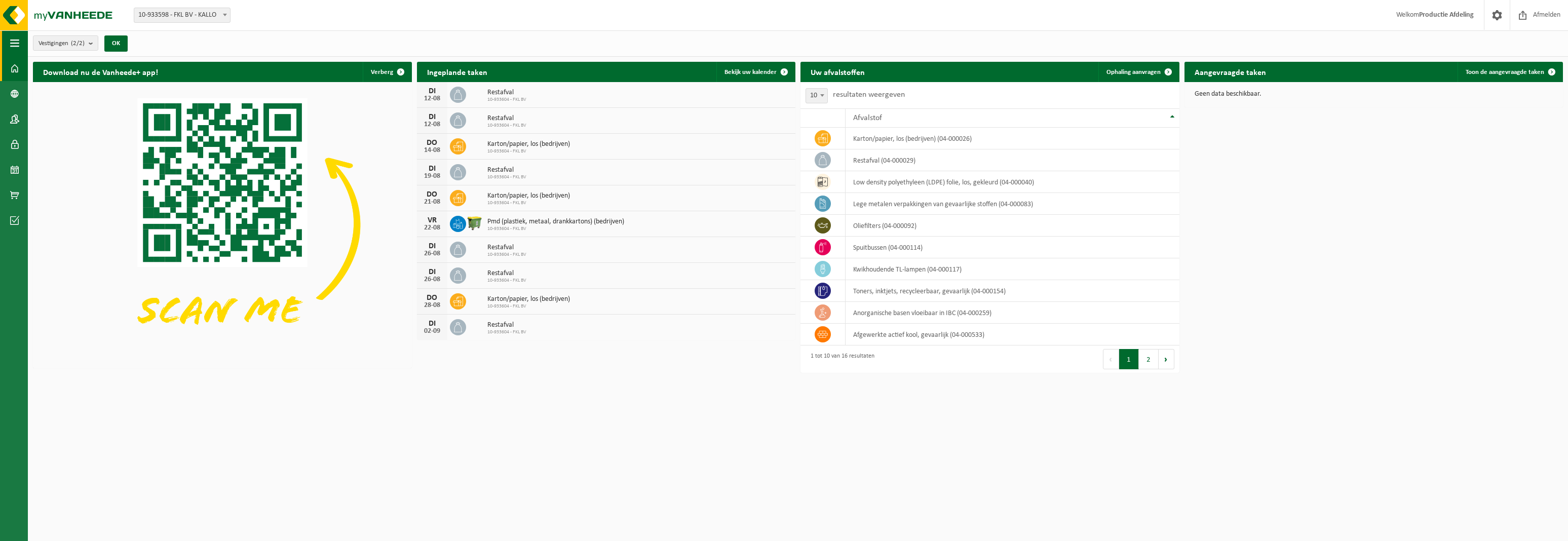
click at [20, 42] on button "Navigatie" at bounding box center [14, 43] width 28 height 26
